Goal: Find specific page/section: Find specific page/section

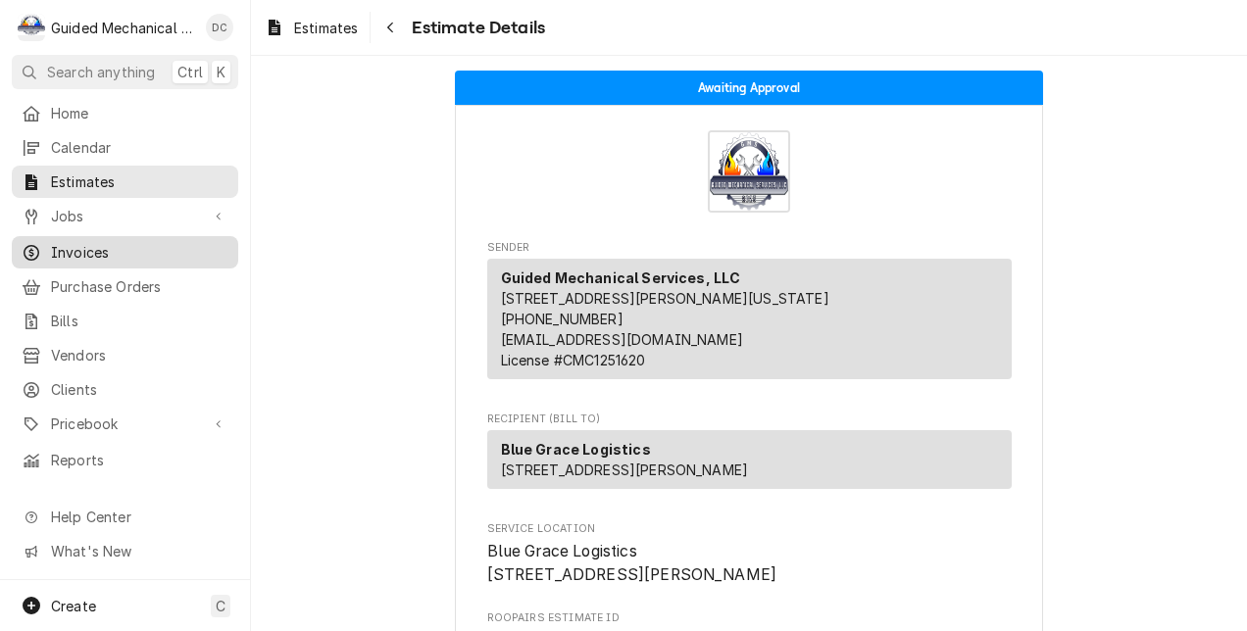
click at [104, 244] on span "Invoices" at bounding box center [139, 252] width 177 height 21
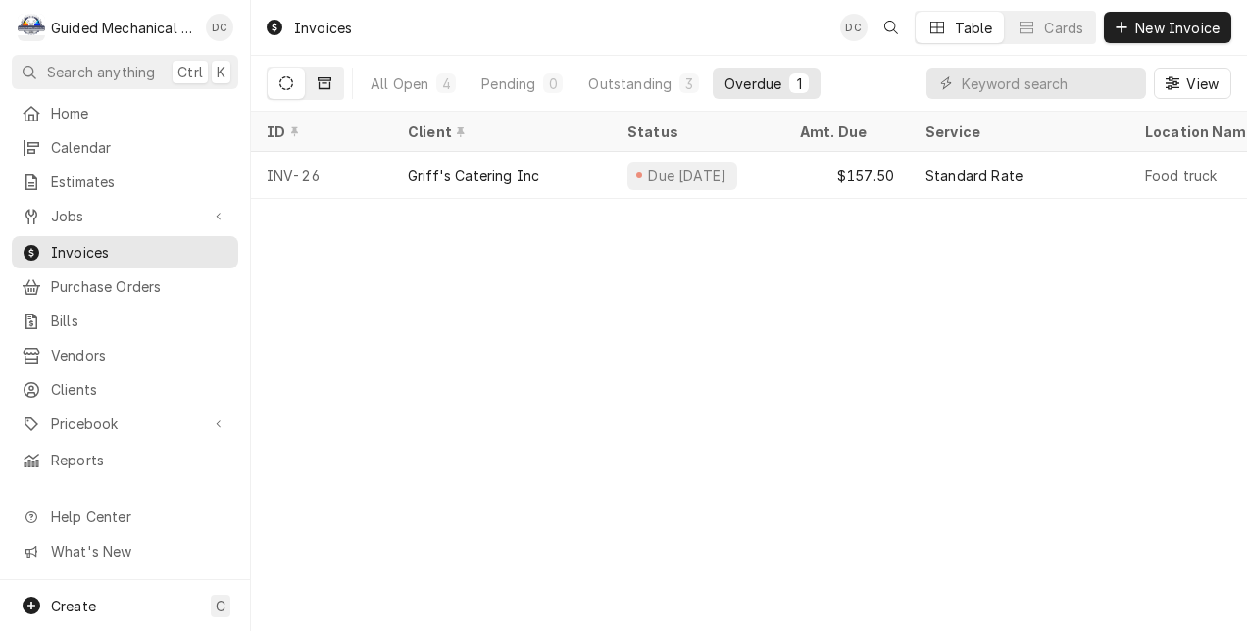
click at [320, 80] on icon "Dynamic Content Wrapper" at bounding box center [325, 83] width 14 height 14
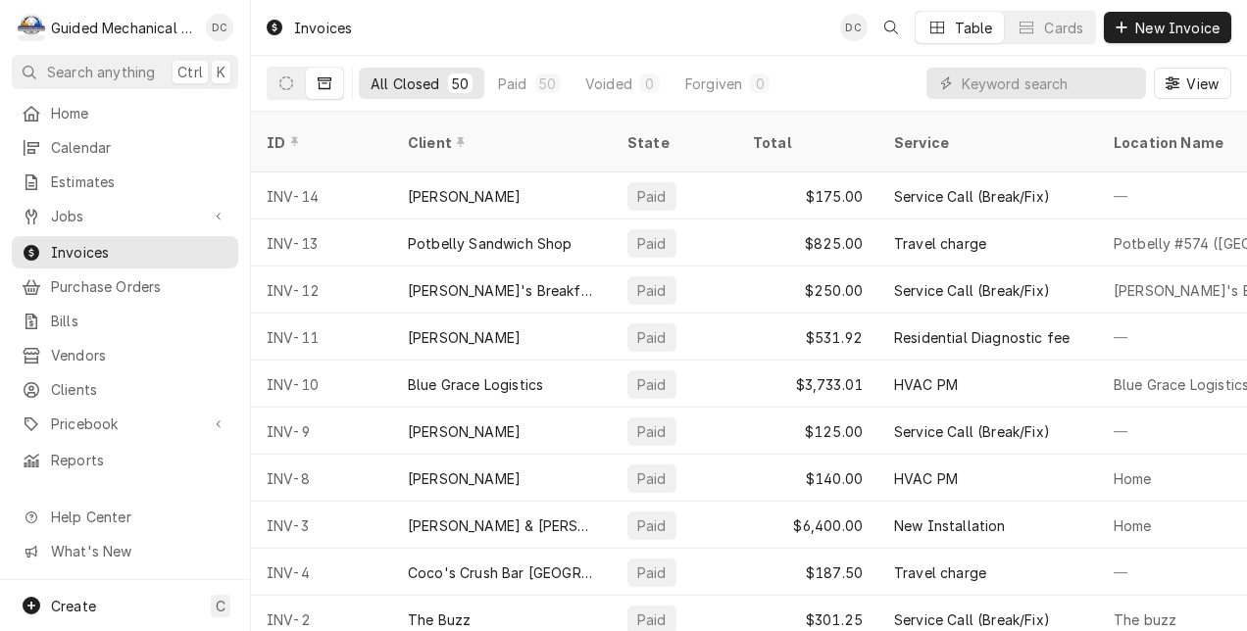
scroll to position [1884, 0]
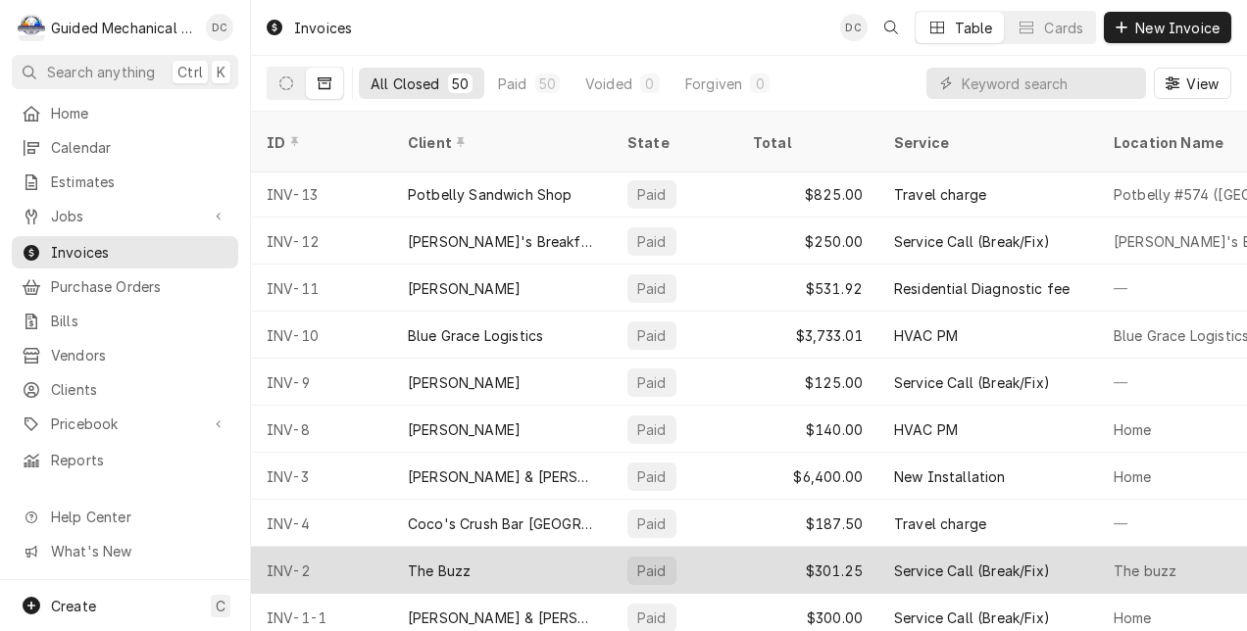
click at [486, 547] on div "The Buzz" at bounding box center [502, 570] width 220 height 47
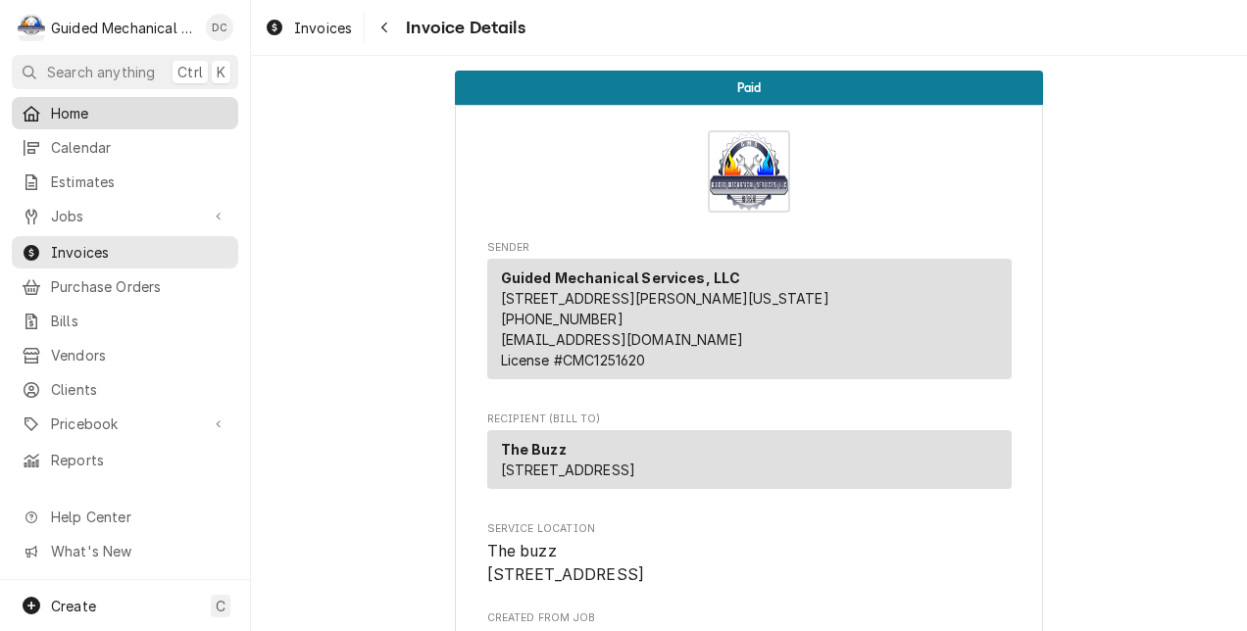
click at [110, 108] on span "Home" at bounding box center [139, 113] width 177 height 21
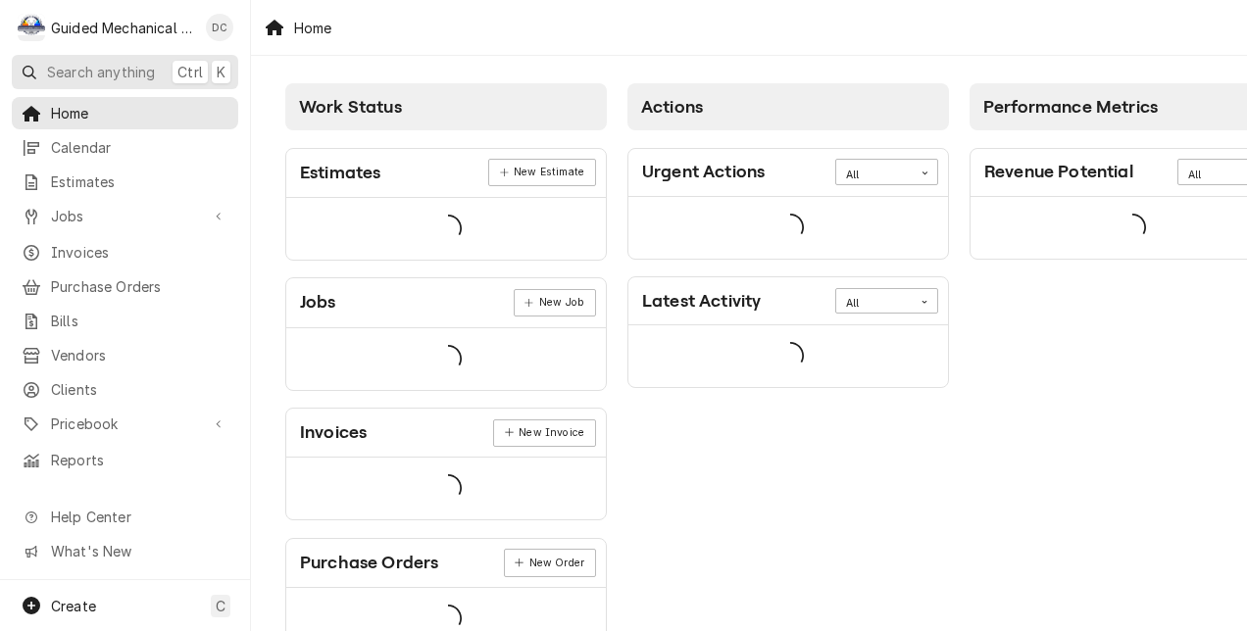
click at [116, 69] on span "Search anything" at bounding box center [101, 72] width 108 height 21
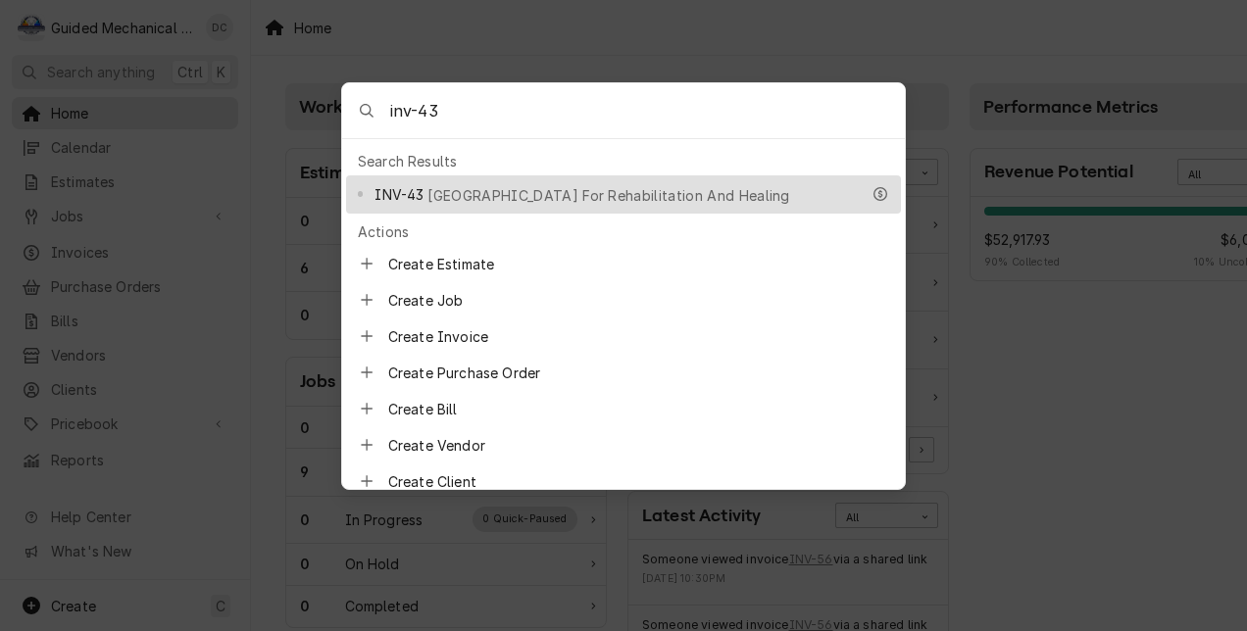
type input "inv-43"
click at [657, 185] on span "Ybor City Center For Rehabilitation And Healing" at bounding box center [608, 195] width 362 height 21
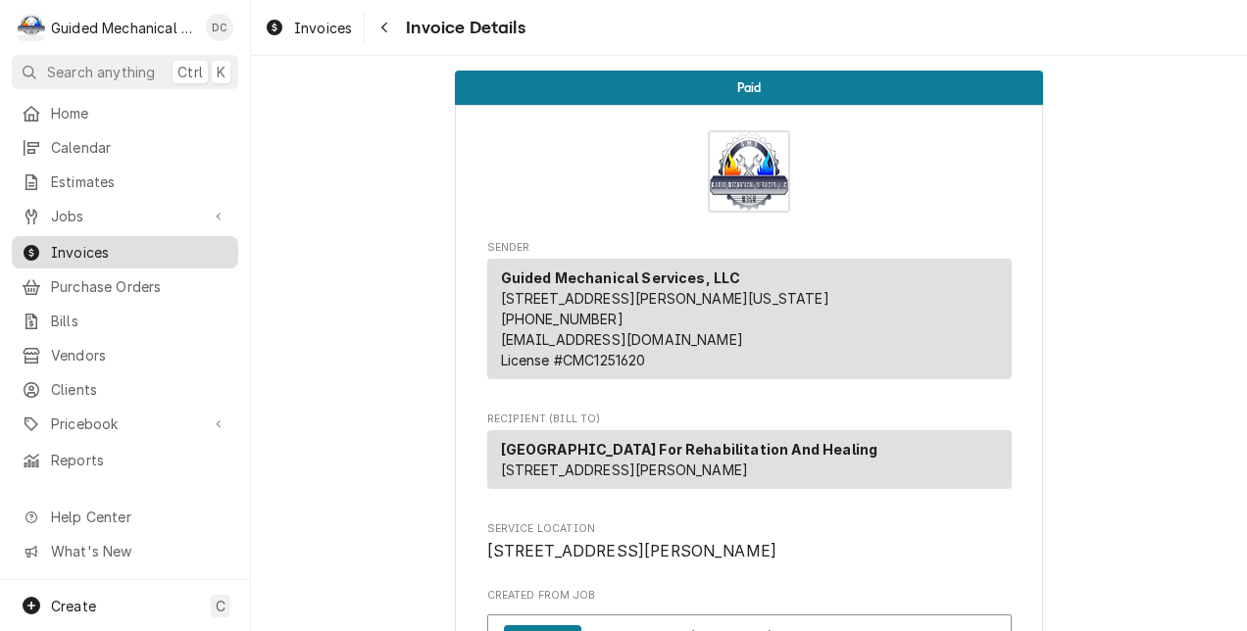
click at [105, 242] on span "Invoices" at bounding box center [139, 252] width 177 height 21
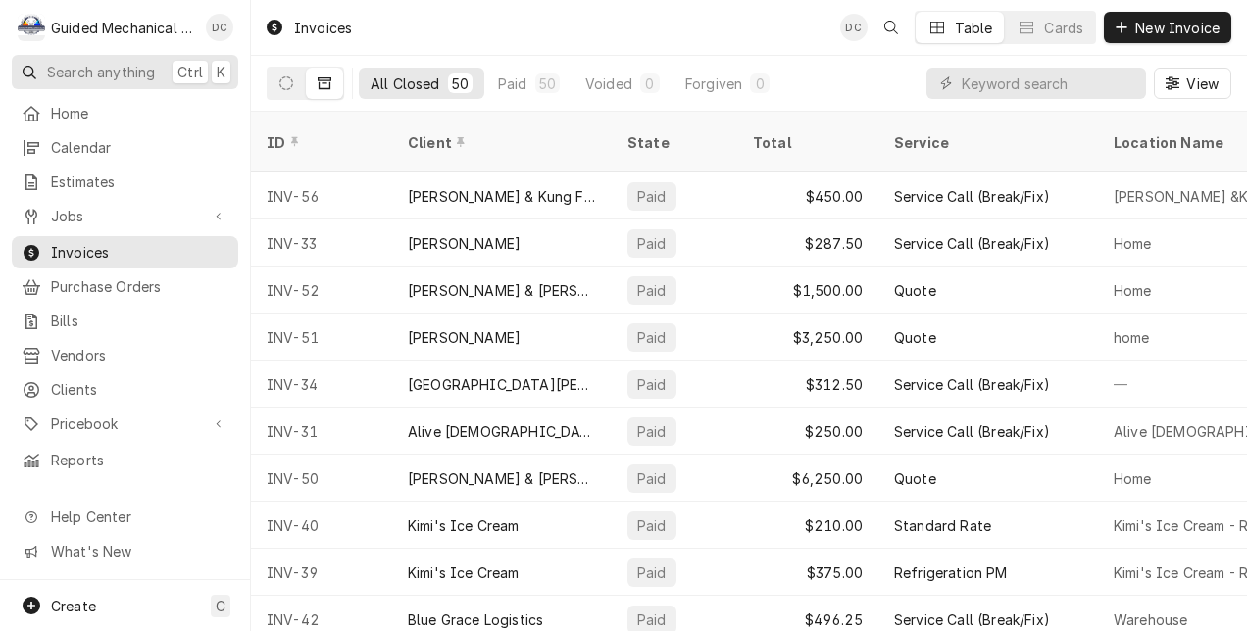
click at [117, 65] on span "Search anything" at bounding box center [101, 72] width 108 height 21
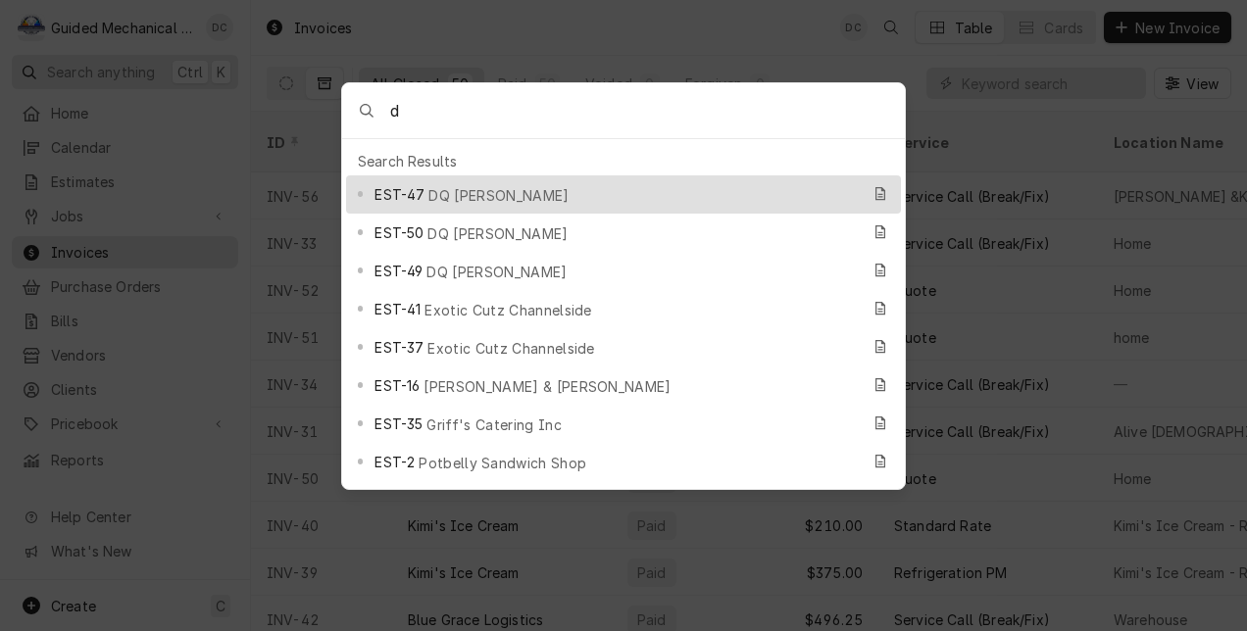
type input "dq"
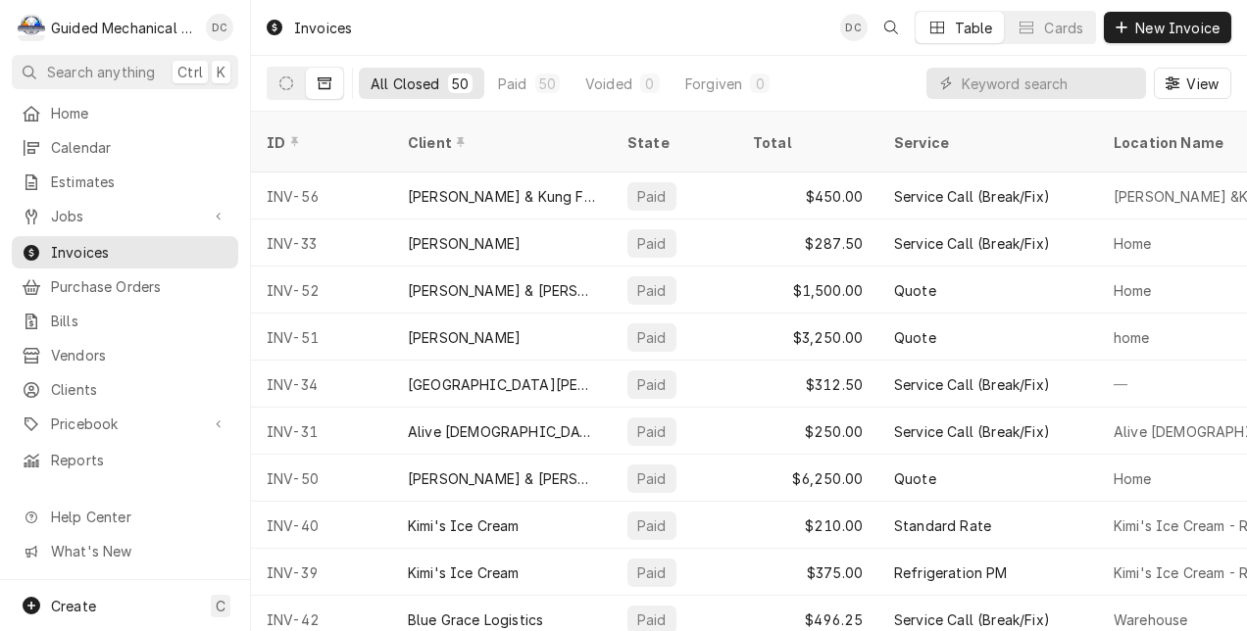
click at [737, 14] on body "G Guided Mechanical Services, LLC [GEOGRAPHIC_DATA] Search anything Ctrl K Home…" at bounding box center [623, 315] width 1247 height 631
click at [1011, 77] on input "Dynamic Content Wrapper" at bounding box center [1049, 83] width 174 height 31
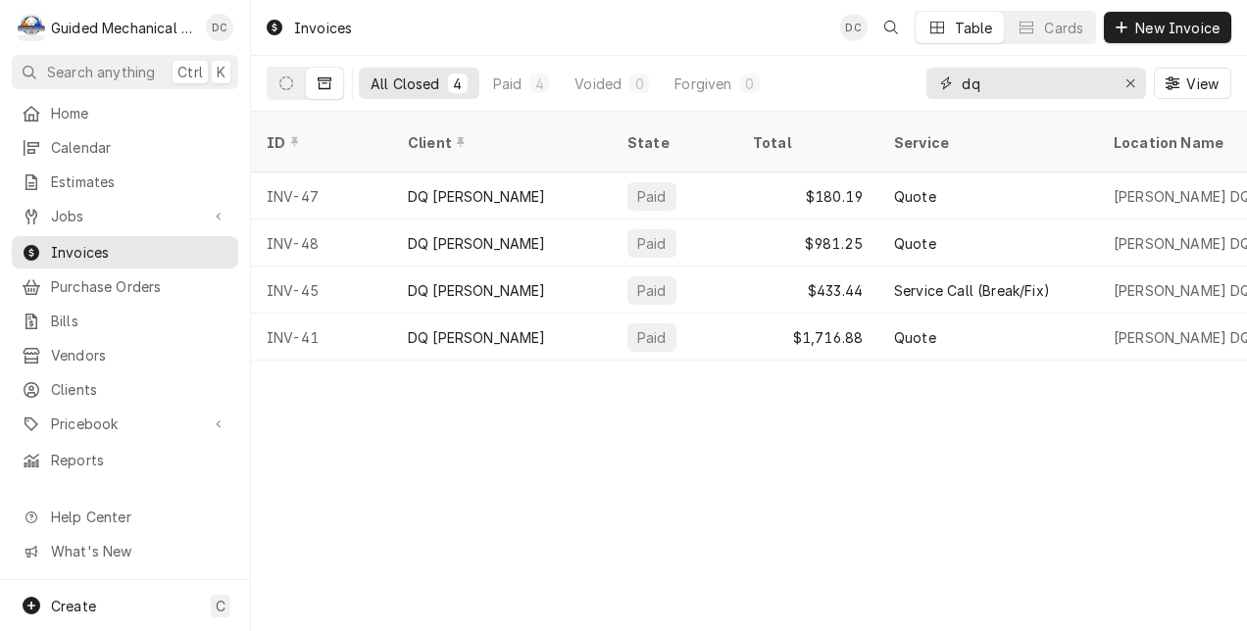
type input "dq"
